Goal: Information Seeking & Learning: Learn about a topic

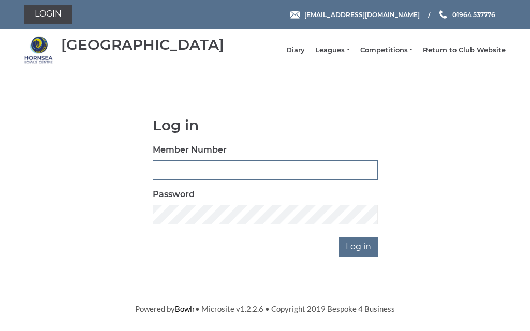
click at [205, 174] on input "Member Number" at bounding box center [265, 170] width 225 height 20
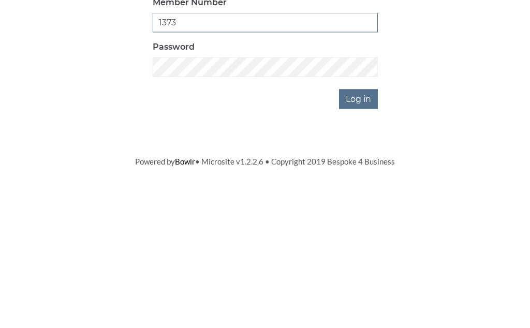
type input "1373"
click at [375, 237] on input "Log in" at bounding box center [358, 247] width 39 height 20
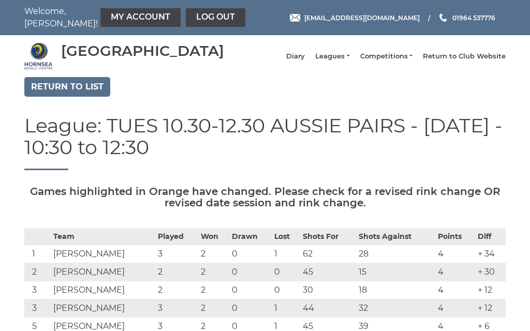
click at [349, 61] on link "Leagues" at bounding box center [332, 56] width 34 height 9
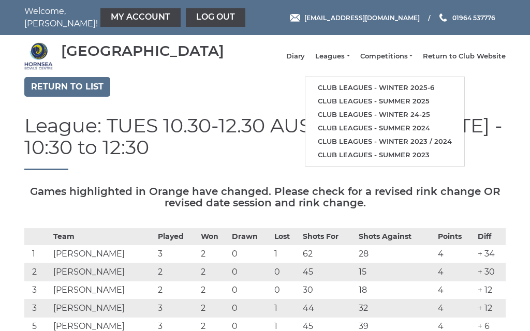
click at [385, 91] on link "Club leagues - Winter 2025-6" at bounding box center [384, 87] width 159 height 13
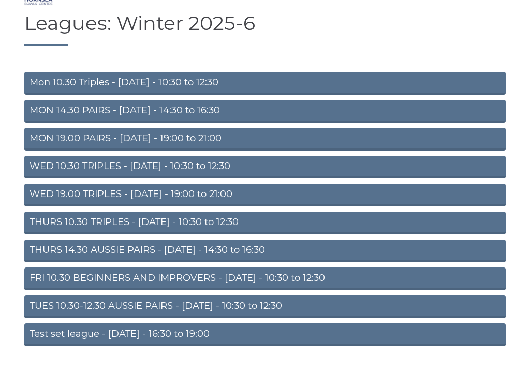
scroll to position [68, 0]
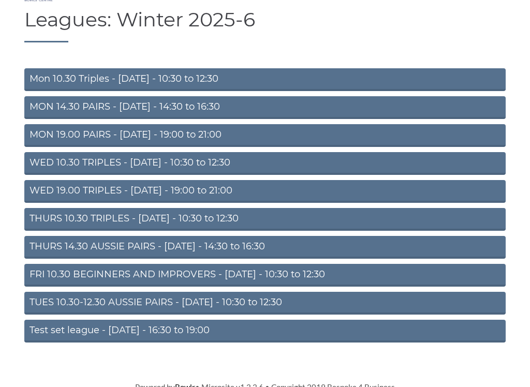
click at [125, 310] on link "TUES 10.30-12.30 AUSSIE PAIRS - Tuesday - 10:30 to 12:30" at bounding box center [264, 303] width 481 height 23
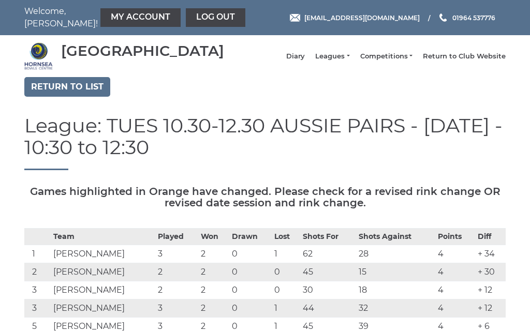
click at [349, 61] on link "Leagues" at bounding box center [332, 56] width 34 height 9
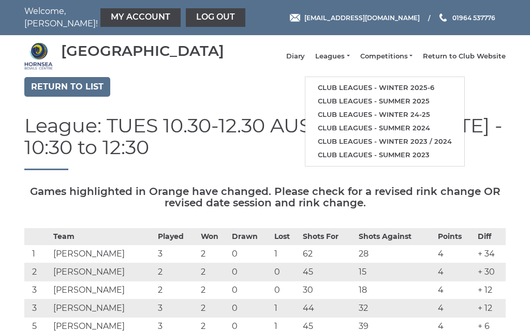
click at [384, 94] on link "Club leagues - Winter 2025-6" at bounding box center [384, 87] width 159 height 13
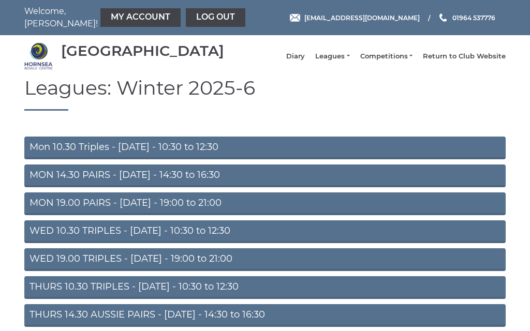
click at [98, 187] on link "MON 14.30 PAIRS - Monday - 14:30 to 16:30" at bounding box center [264, 175] width 481 height 23
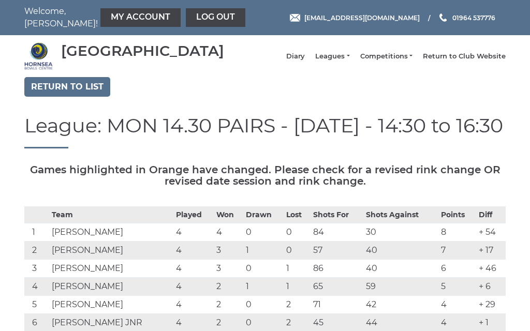
click at [349, 61] on link "Leagues" at bounding box center [332, 56] width 34 height 9
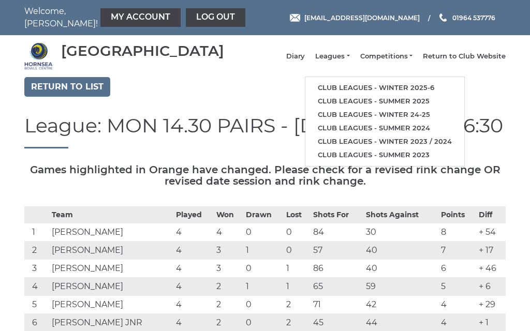
click at [372, 93] on link "Club leagues - Winter 2025-6" at bounding box center [384, 87] width 159 height 13
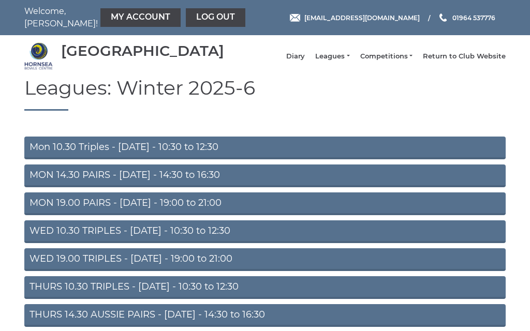
click at [143, 215] on link "MON 19.00 PAIRS - [DATE] - 19:00 to 21:00" at bounding box center [264, 203] width 481 height 23
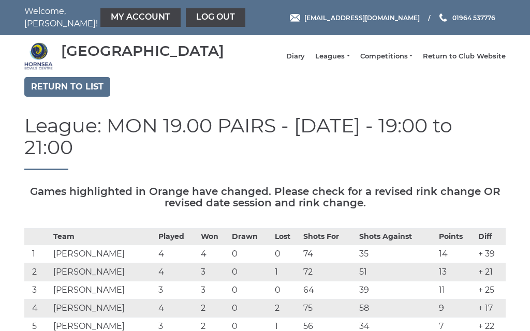
click at [195, 19] on link "Log out" at bounding box center [215, 17] width 59 height 19
